Goal: Check status

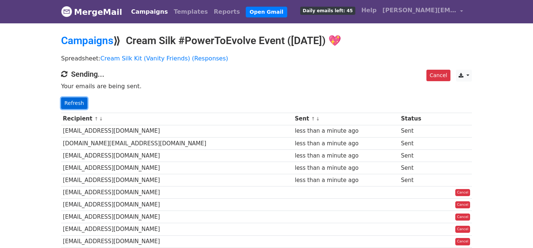
click at [75, 102] on link "Refresh" at bounding box center [74, 102] width 26 height 11
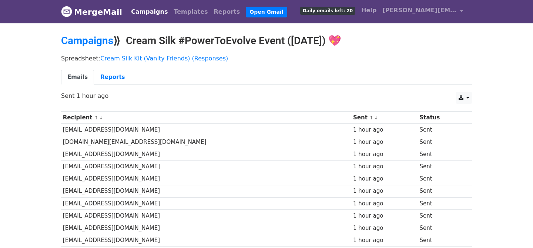
click at [252, 79] on ul "Emails Reports" at bounding box center [266, 77] width 411 height 15
click at [252, 78] on ul "Emails Reports" at bounding box center [266, 77] width 411 height 15
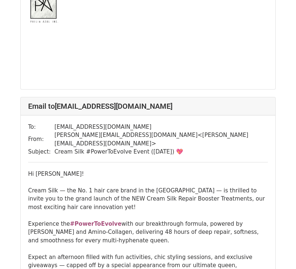
scroll to position [831, 0]
